Goal: Task Accomplishment & Management: Use online tool/utility

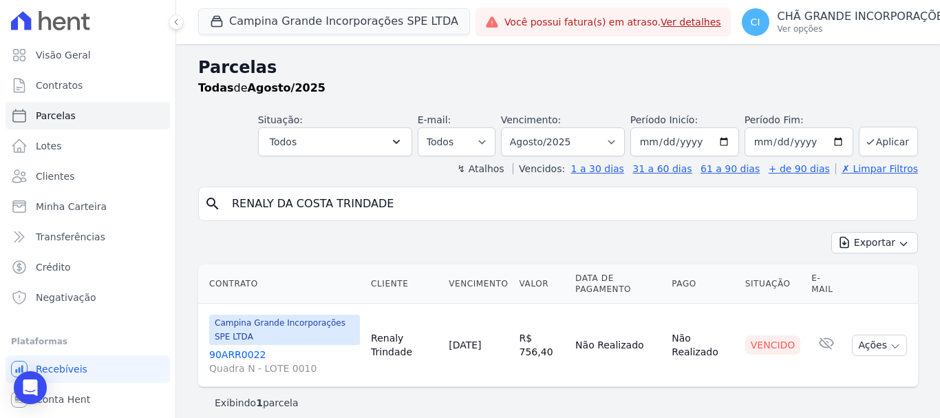
select select
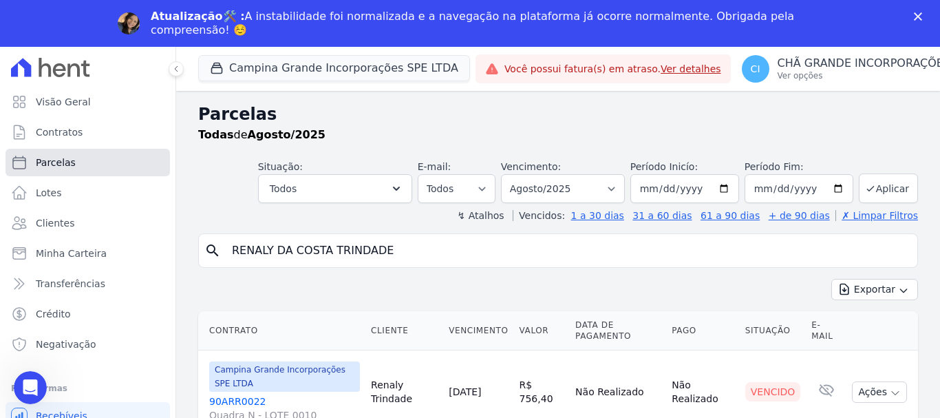
click at [75, 158] on link "Parcelas" at bounding box center [88, 163] width 164 height 28
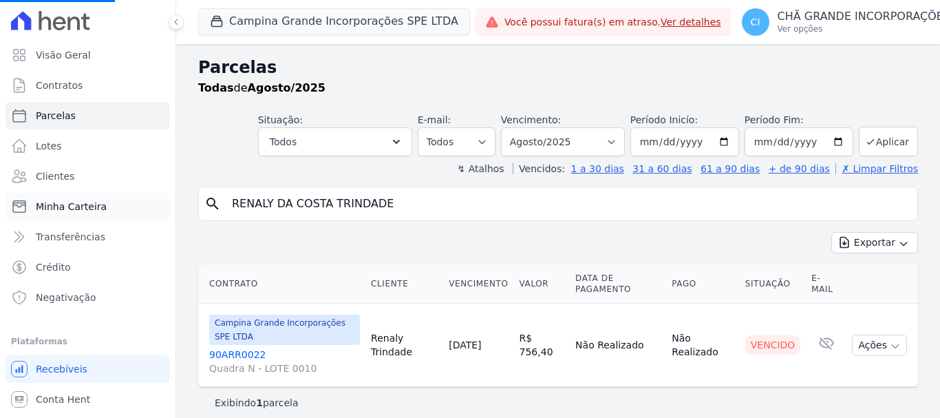
drag, startPoint x: 414, startPoint y: 208, endPoint x: 127, endPoint y: 211, distance: 287.0
click at [127, 211] on div "Visão Geral Contratos Parcelas Lotes Clientes Minha Carteira Transferências Cré…" at bounding box center [470, 209] width 940 height 418
type input "evandro"
select select
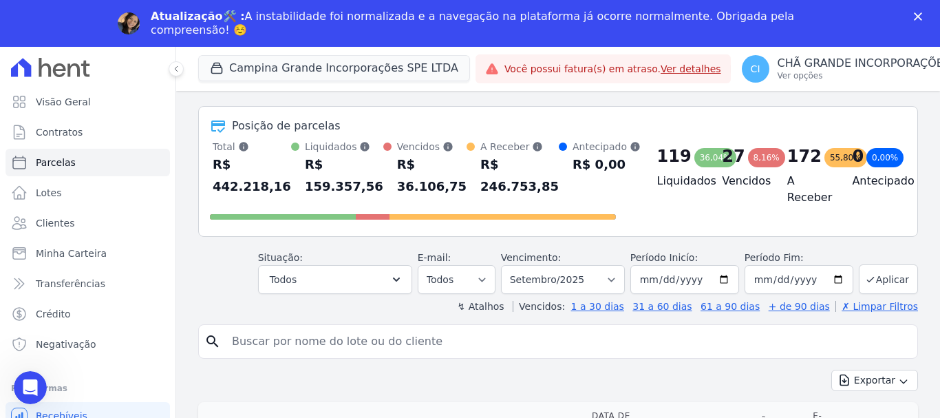
scroll to position [69, 0]
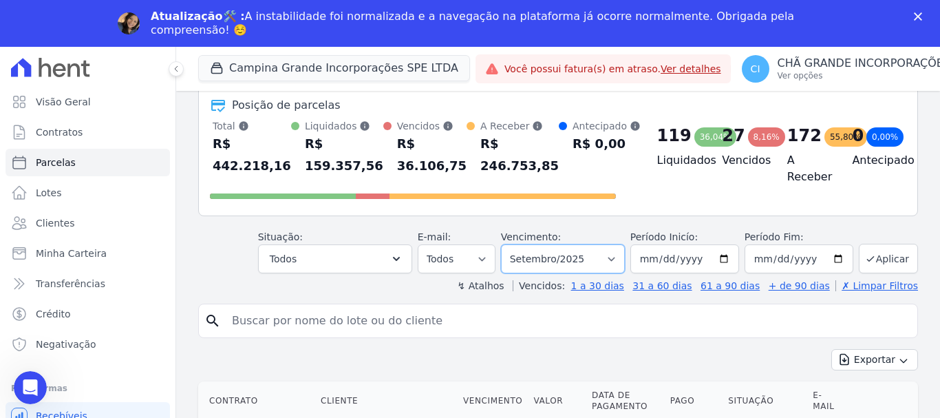
click at [581, 259] on select "Filtrar por período ──────── Todos os meses Janeiro/2023 Fevereiro/2023 Março/2…" at bounding box center [563, 258] width 124 height 29
select select "06/2025"
click at [510, 244] on select "Filtrar por período ──────── Todos os meses Janeiro/2023 Fevereiro/2023 Março/2…" at bounding box center [563, 258] width 124 height 29
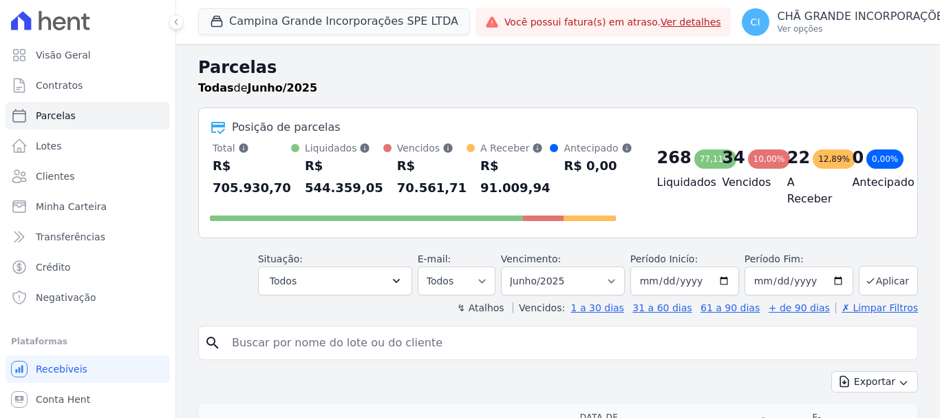
select select
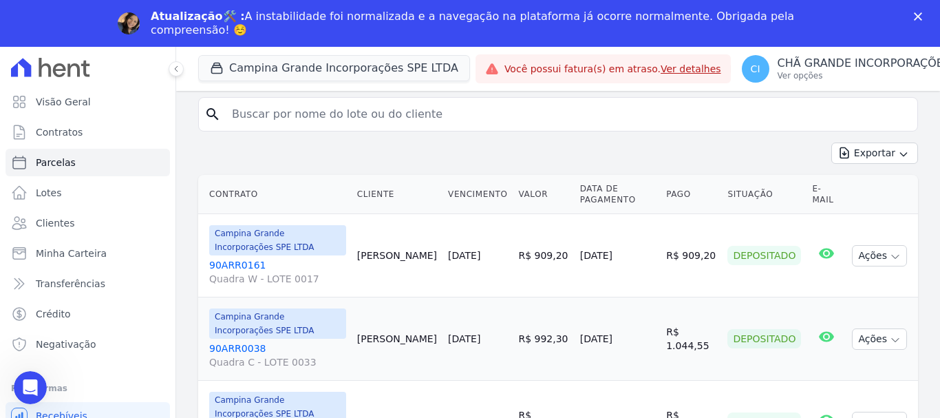
click at [407, 116] on input "search" at bounding box center [568, 114] width 688 height 28
type input "evandro dos"
select select
